Goal: Find specific page/section: Find specific page/section

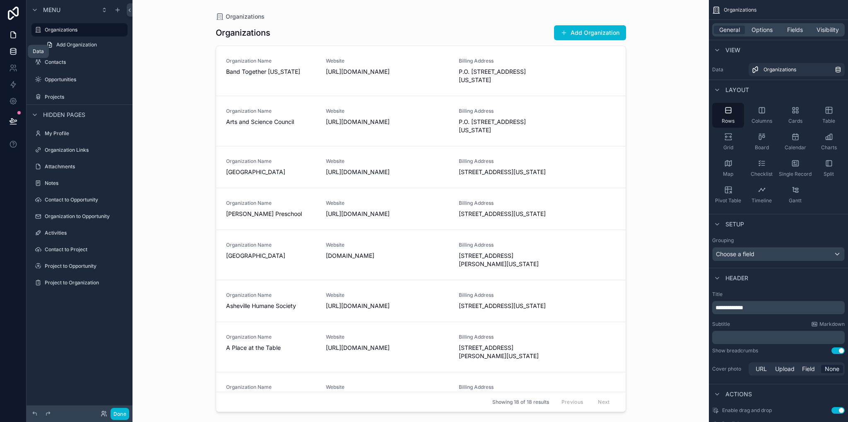
click at [11, 55] on icon at bounding box center [13, 51] width 8 height 8
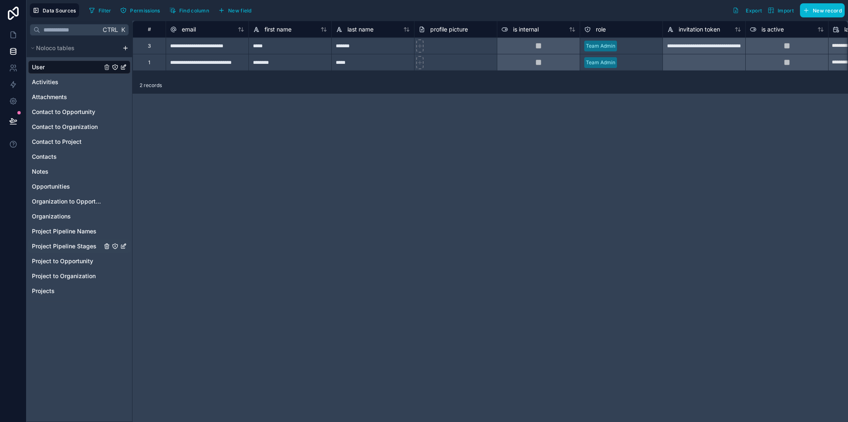
click at [67, 244] on span "Project Pipeline Stages" at bounding box center [64, 246] width 65 height 8
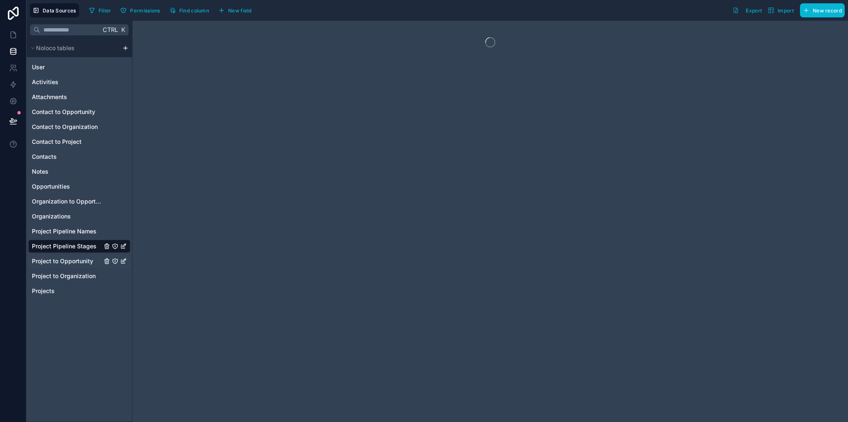
click at [64, 263] on span "Project to Opportunity" at bounding box center [62, 261] width 61 height 8
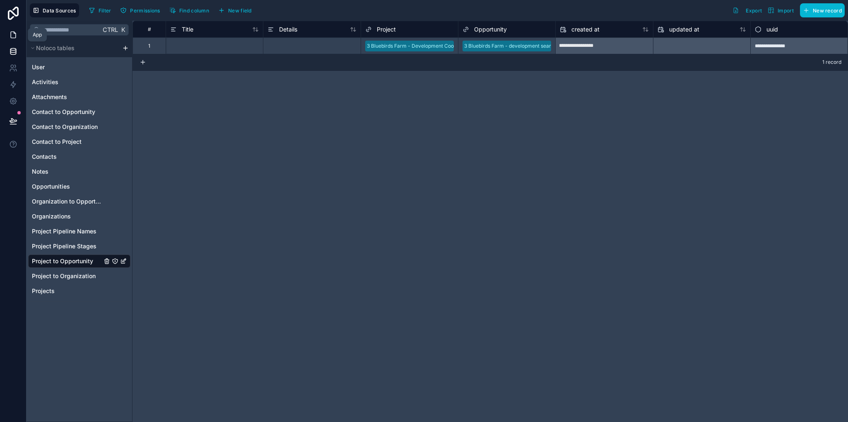
click at [19, 29] on link at bounding box center [13, 35] width 26 height 17
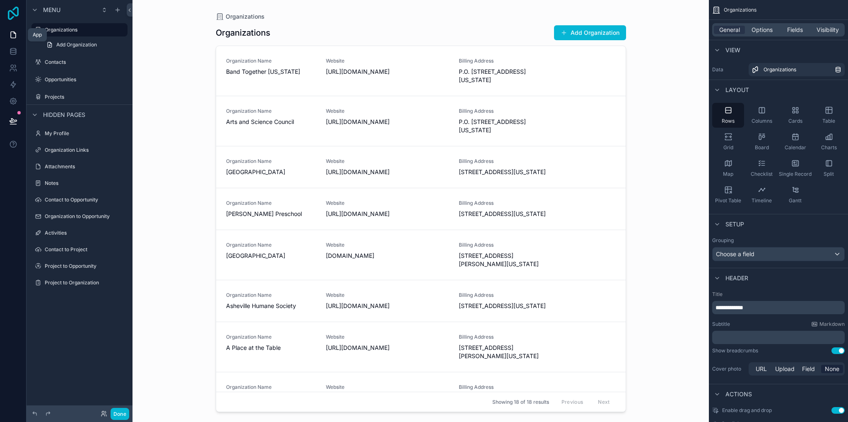
click at [15, 13] on icon at bounding box center [13, 13] width 17 height 13
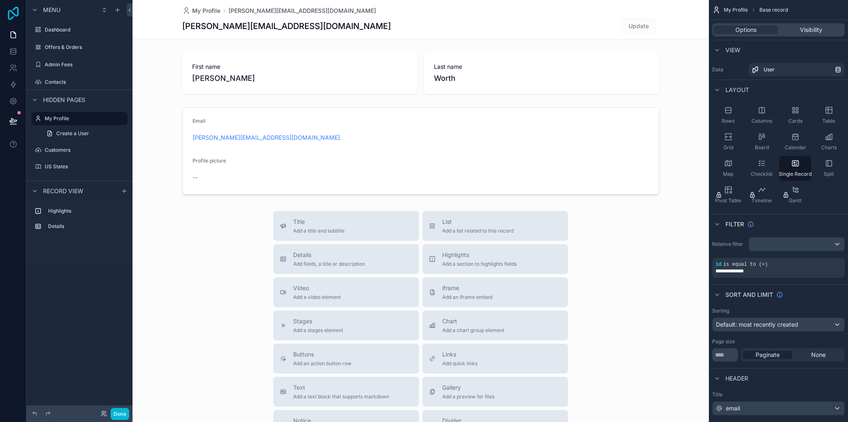
click at [7, 15] on icon at bounding box center [13, 13] width 17 height 13
